Goal: Find specific page/section: Find specific page/section

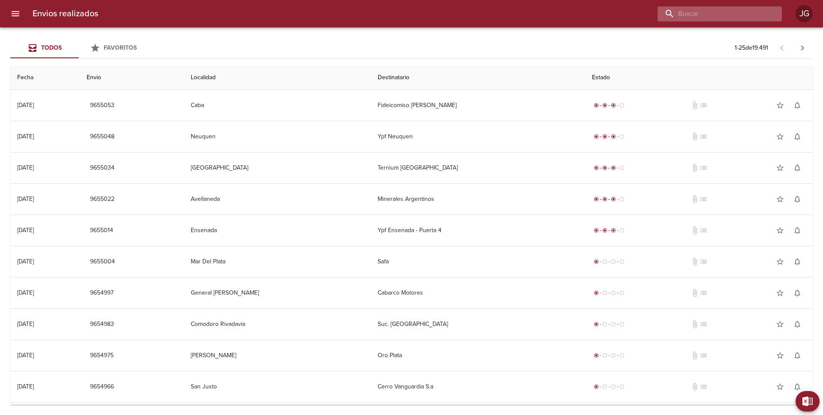
click at [726, 14] on input "buscar" at bounding box center [713, 13] width 110 height 15
type input "YPF"
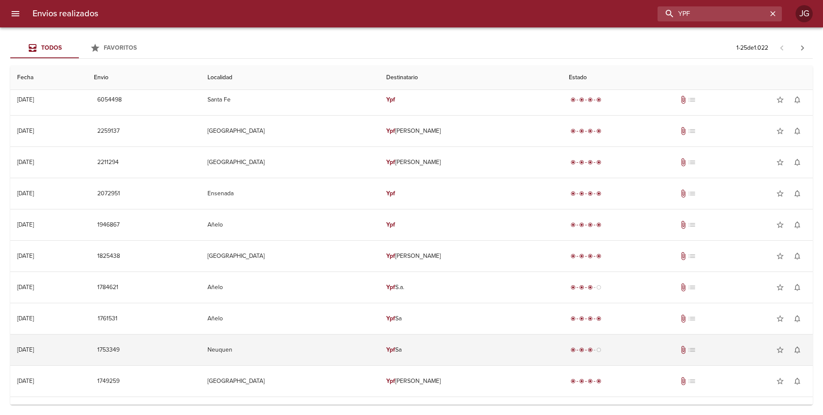
scroll to position [472, 0]
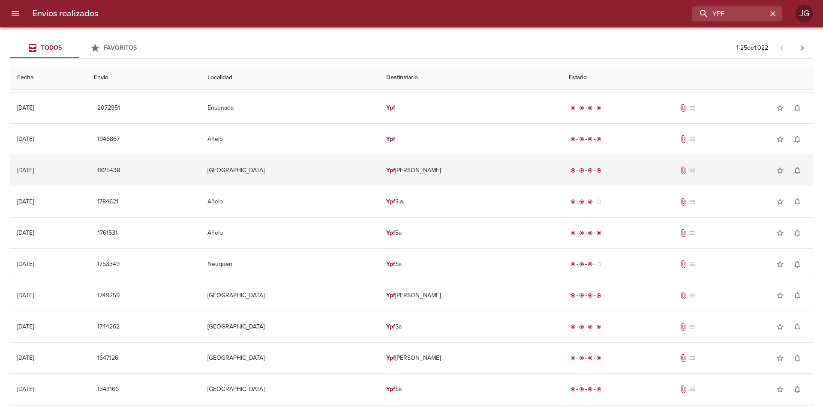
click at [242, 170] on td "[GEOGRAPHIC_DATA]" at bounding box center [290, 170] width 179 height 31
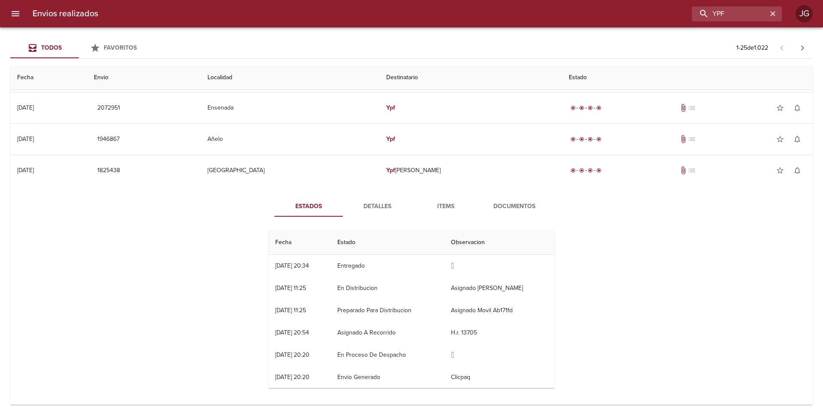
click at [512, 210] on span "Documentos" at bounding box center [514, 206] width 58 height 11
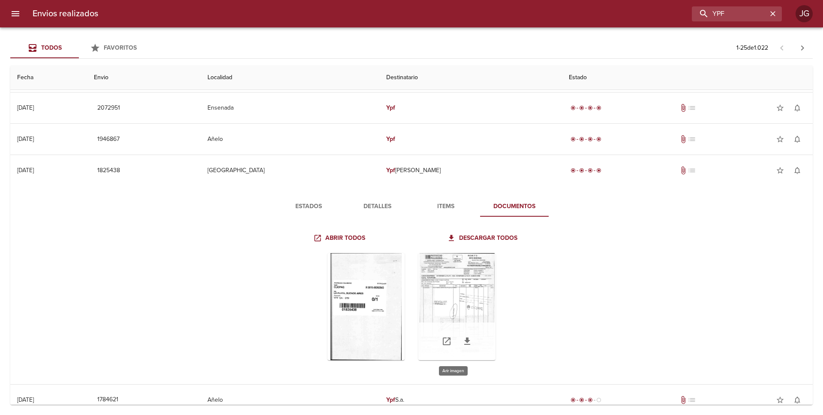
click at [443, 300] on div "Tabla de envíos del cliente" at bounding box center [456, 306] width 77 height 107
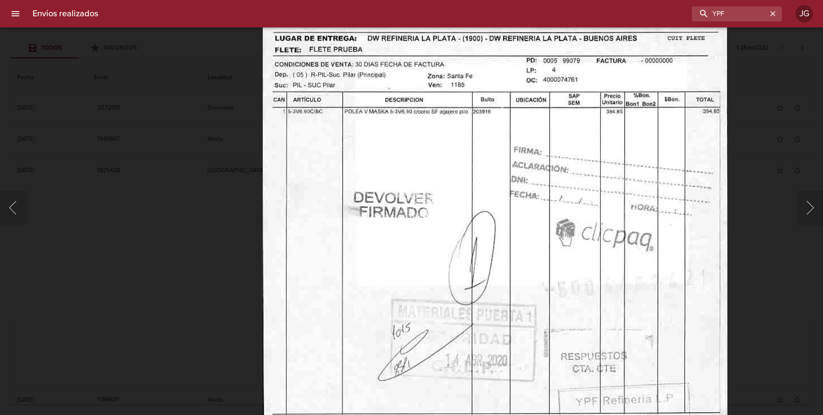
click at [51, 71] on div "Lightbox" at bounding box center [411, 207] width 823 height 415
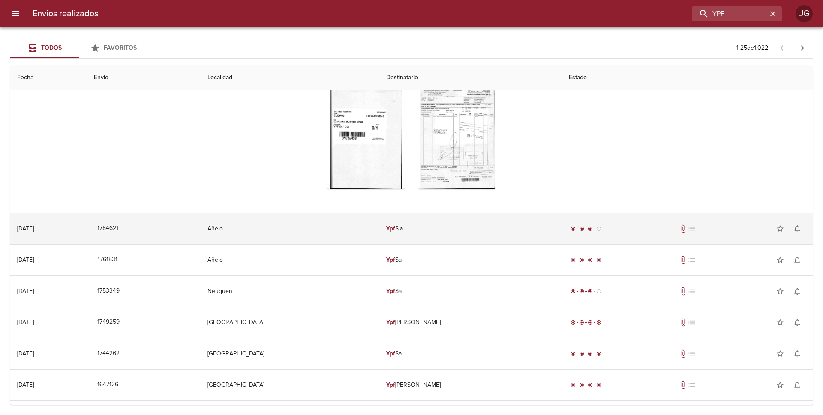
scroll to position [702, 0]
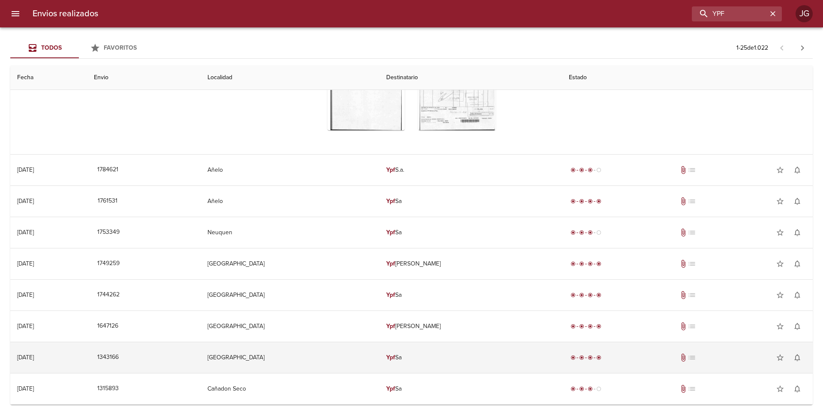
click at [393, 356] on td "Ypf Sa" at bounding box center [470, 357] width 183 height 31
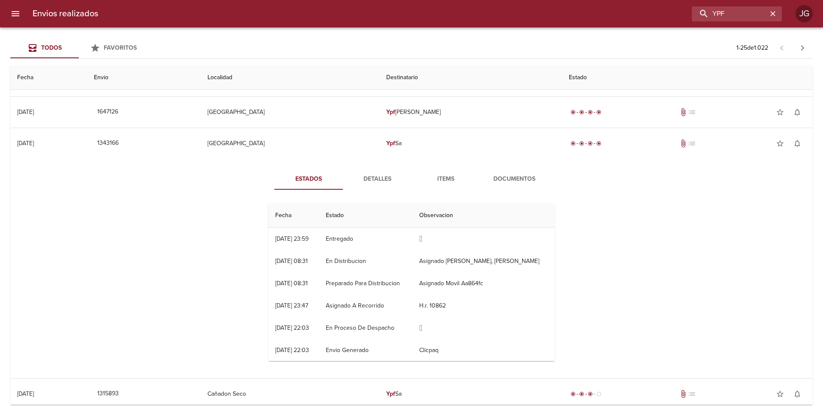
scroll to position [921, 0]
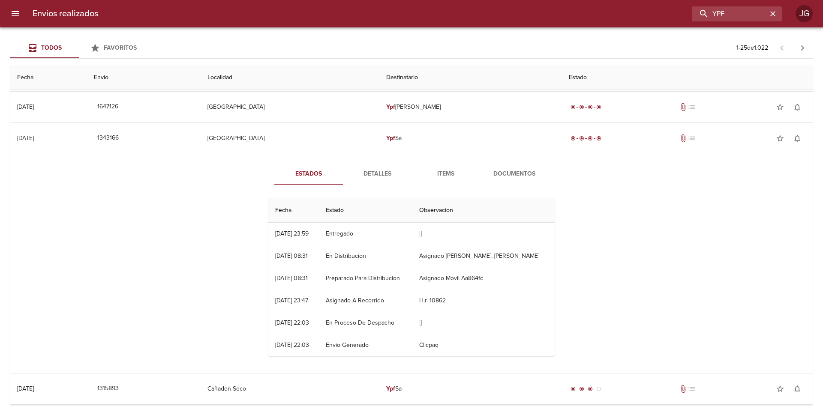
click at [502, 176] on span "Documentos" at bounding box center [514, 174] width 58 height 11
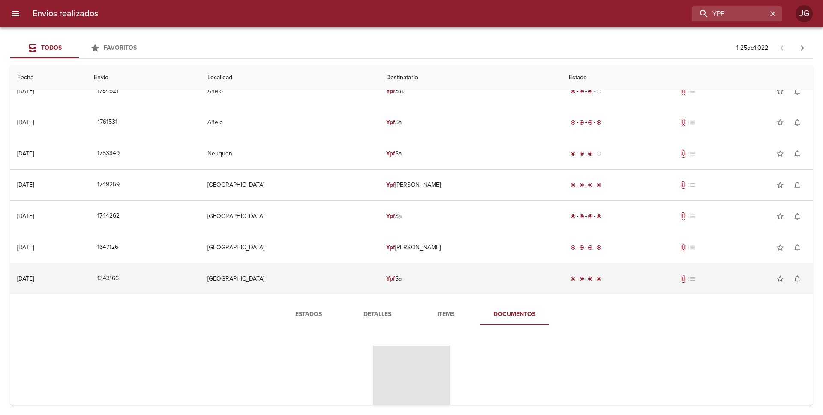
scroll to position [884, 0]
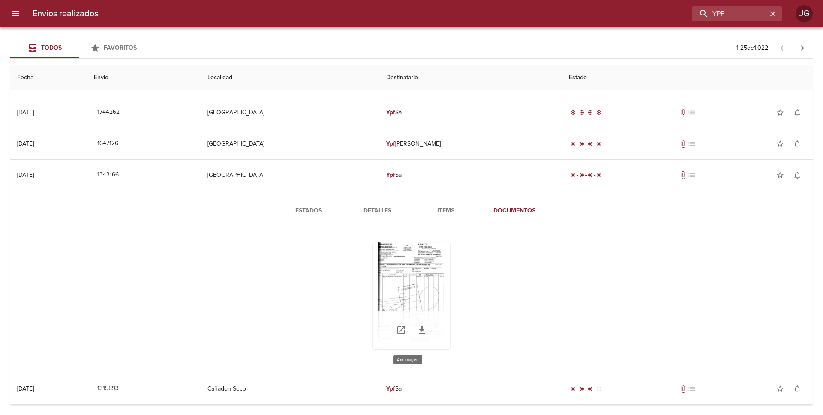
click at [414, 281] on div "Tabla de envíos del cliente" at bounding box center [411, 295] width 77 height 107
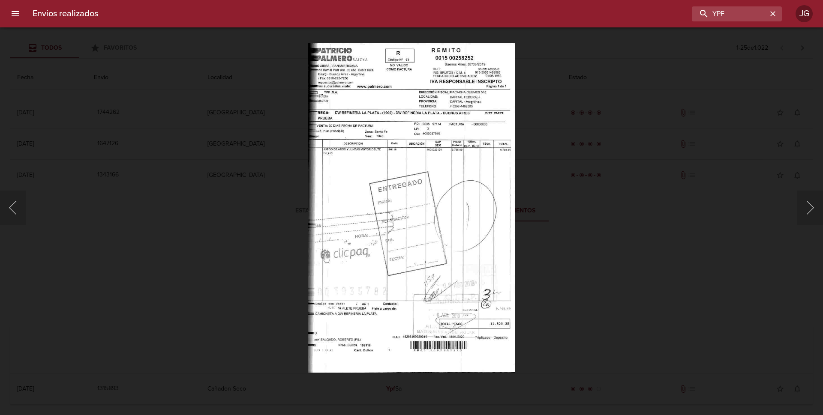
click at [22, 72] on div "Lightbox" at bounding box center [411, 207] width 823 height 415
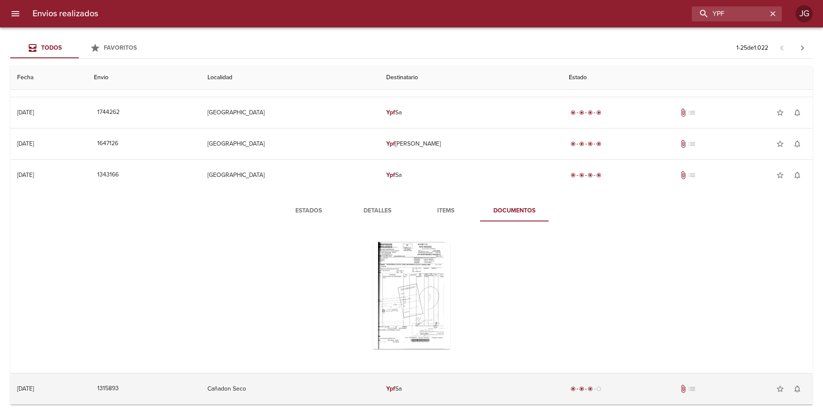
click at [388, 392] on td "Ypf Sa" at bounding box center [470, 389] width 183 height 31
click at [424, 392] on td "Ypf Sa" at bounding box center [470, 389] width 183 height 31
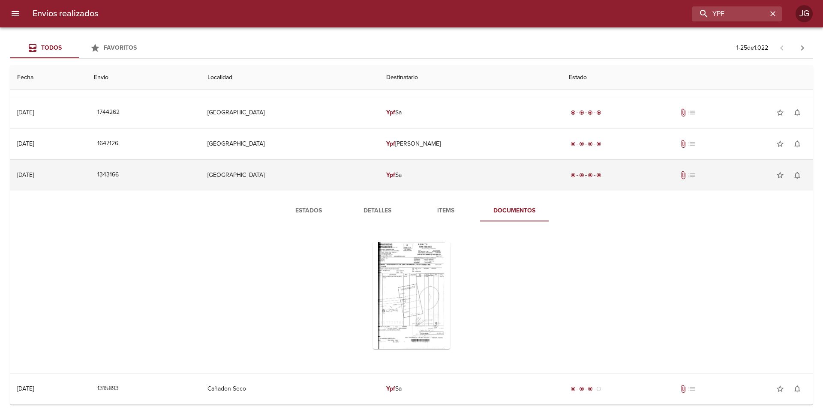
click at [435, 170] on td "Ypf Sa" at bounding box center [470, 175] width 183 height 31
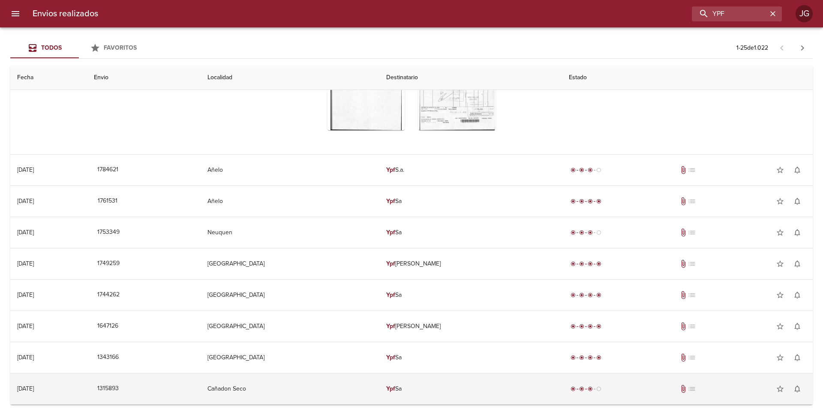
click at [415, 394] on td "Ypf Sa" at bounding box center [470, 389] width 183 height 31
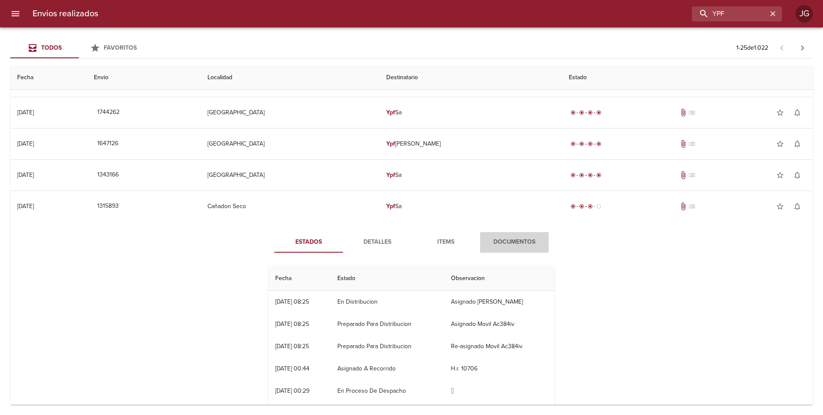
click at [505, 241] on span "Documentos" at bounding box center [514, 242] width 58 height 11
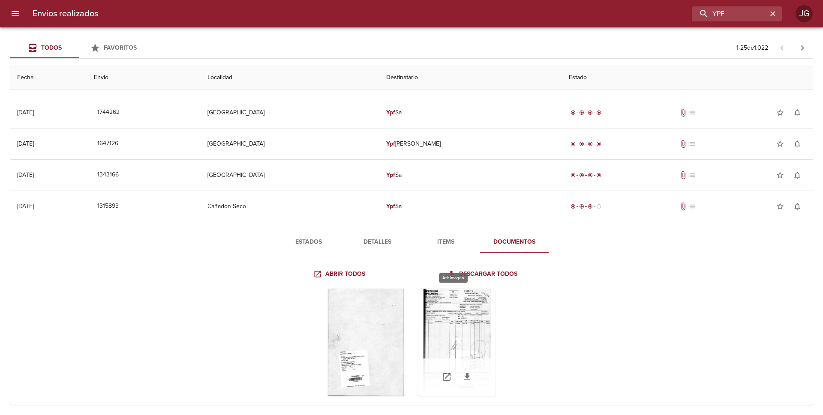
scroll to position [900, 0]
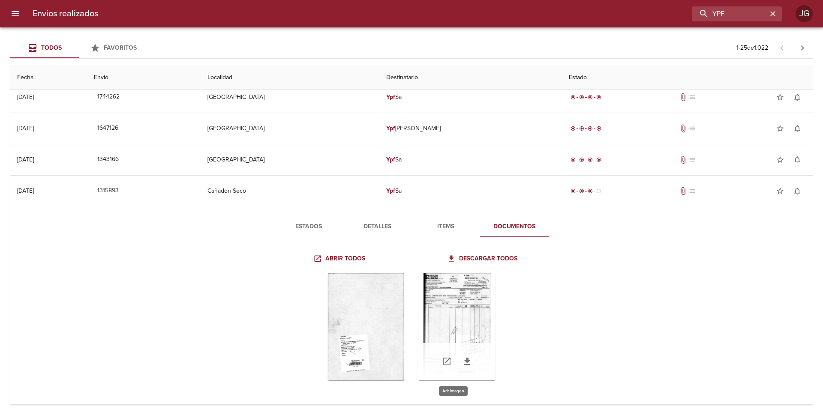
click at [465, 316] on div "Tabla de envíos del cliente" at bounding box center [456, 326] width 77 height 107
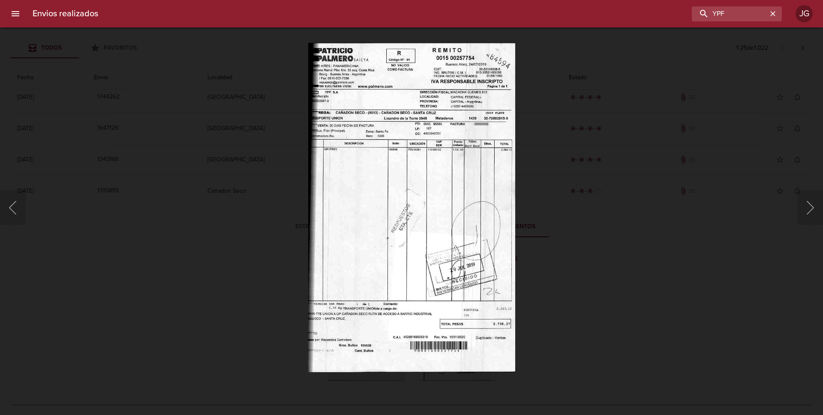
click at [346, 189] on img "Lightbox" at bounding box center [411, 208] width 207 height 330
click at [807, 210] on button "Siguiente" at bounding box center [810, 208] width 26 height 34
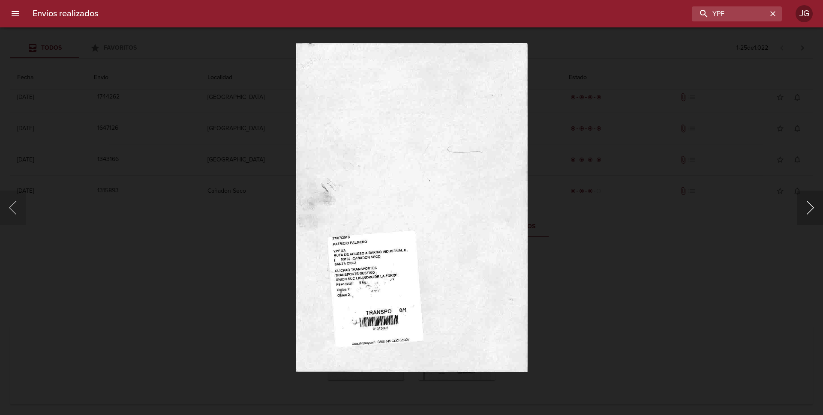
click at [805, 210] on button "Siguiente" at bounding box center [810, 208] width 26 height 34
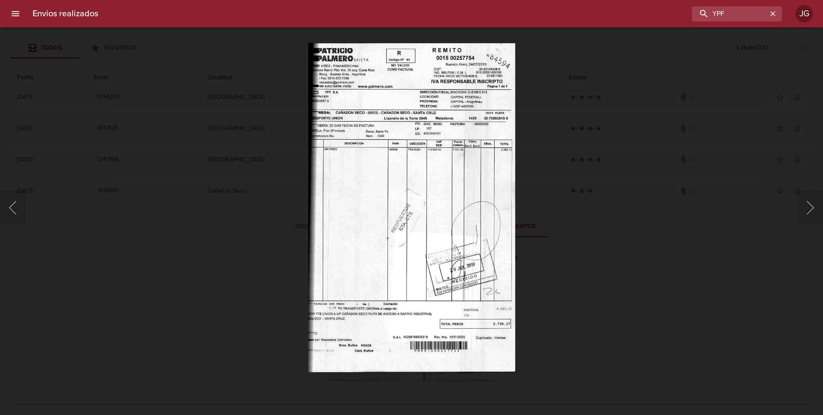
click at [62, 89] on div "Lightbox" at bounding box center [411, 207] width 823 height 415
